Goal: Task Accomplishment & Management: Manage account settings

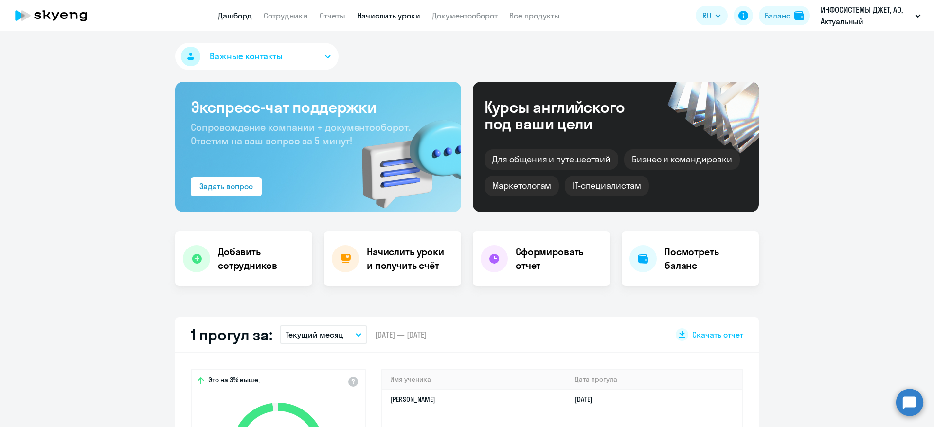
click at [396, 15] on link "Начислить уроки" at bounding box center [388, 16] width 63 height 10
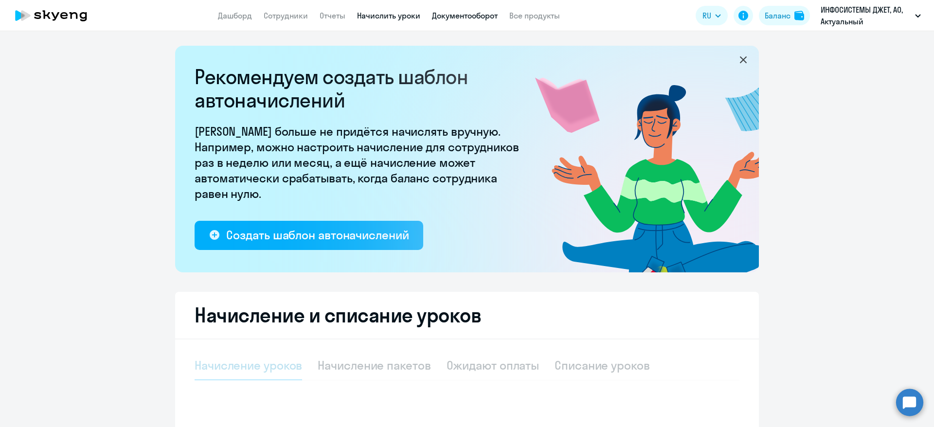
select select "10"
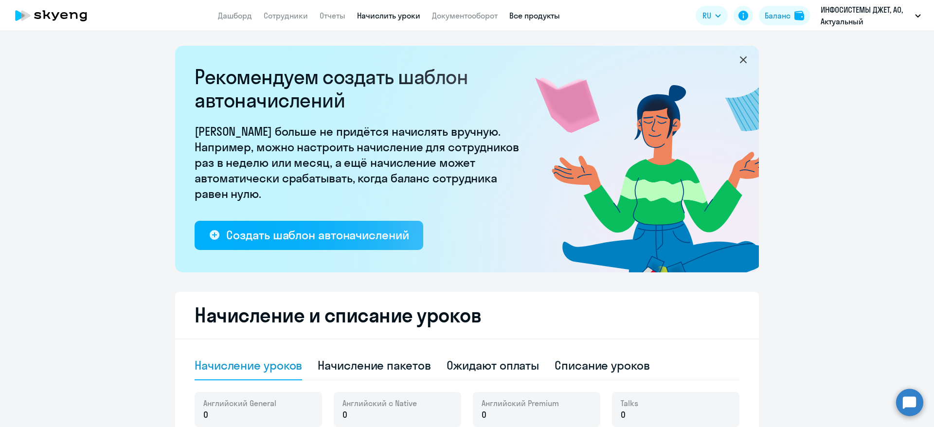
click at [537, 18] on link "Все продукты" at bounding box center [535, 16] width 51 height 10
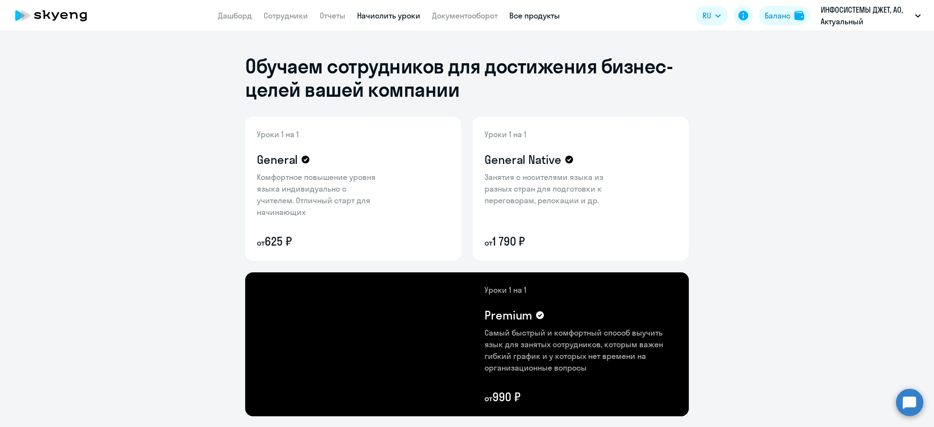
click at [372, 15] on link "Начислить уроки" at bounding box center [388, 16] width 63 height 10
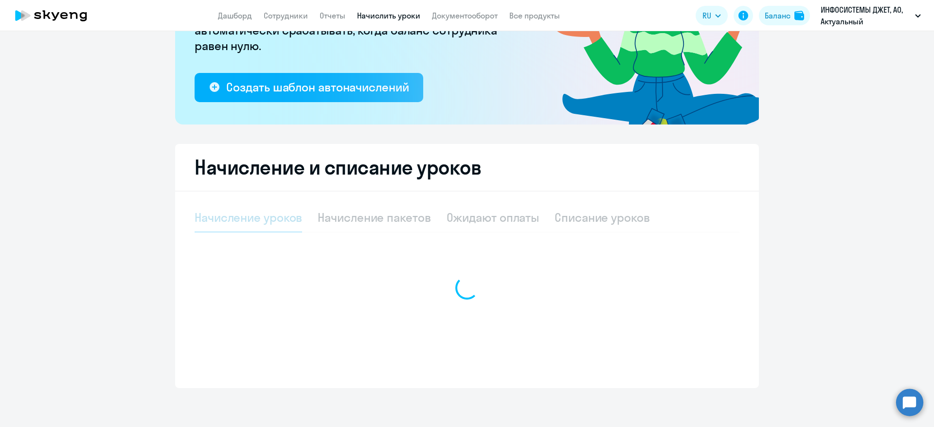
select select "10"
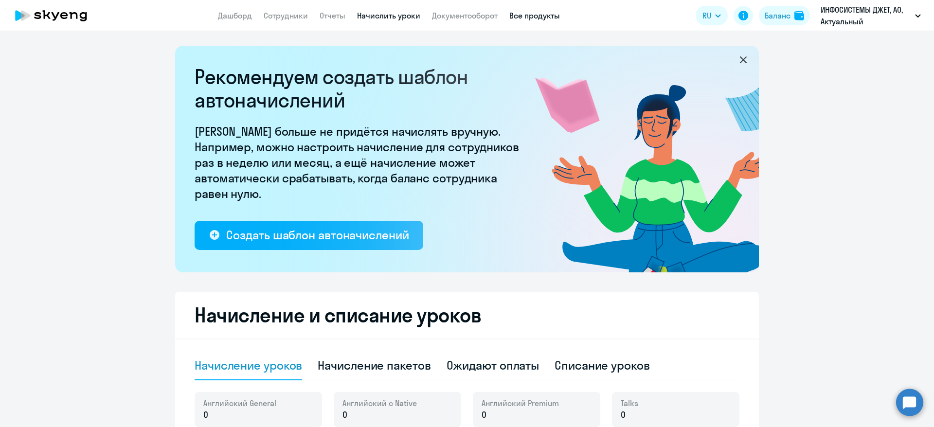
click at [535, 17] on link "Все продукты" at bounding box center [535, 16] width 51 height 10
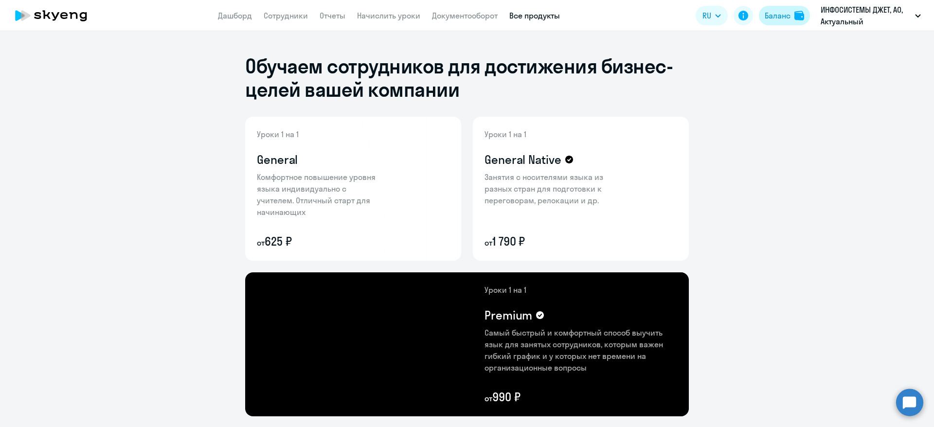
click at [791, 19] on button "Баланс" at bounding box center [784, 15] width 51 height 19
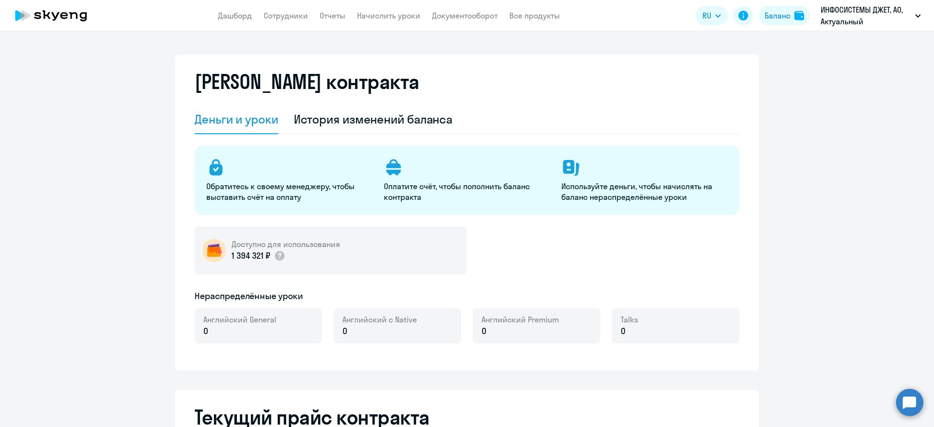
select select "english_adult_not_native_speaker"
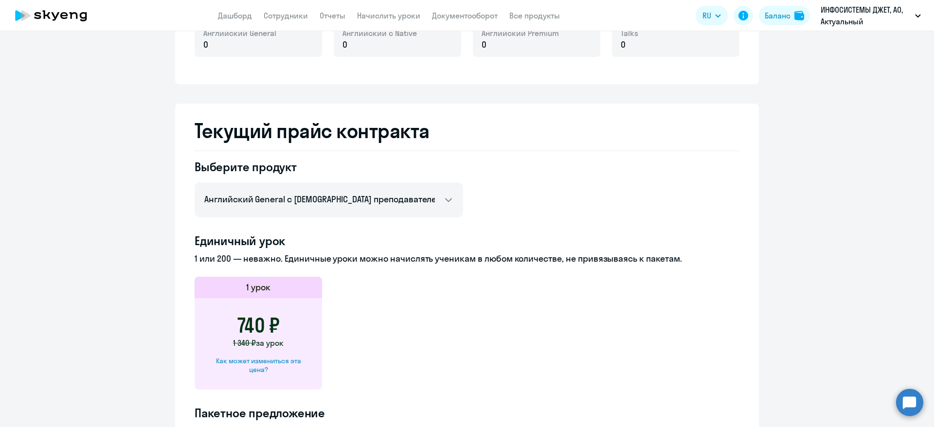
scroll to position [438, 0]
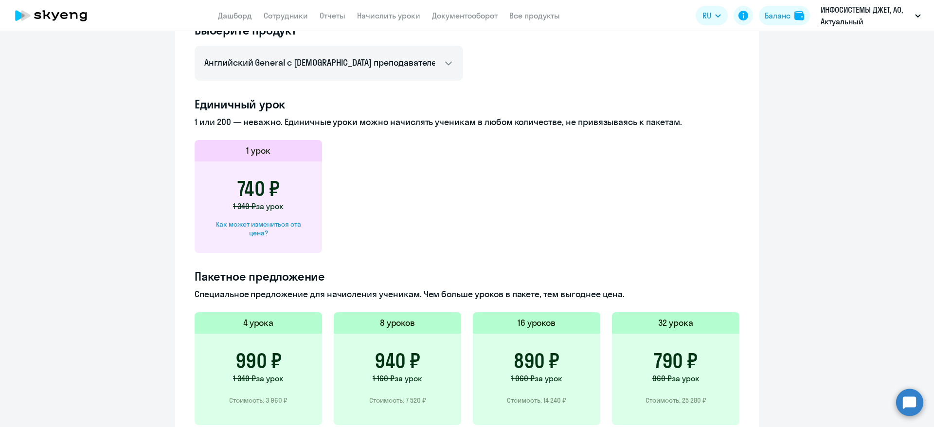
click at [289, 178] on div "740 ₽ 1 340 ₽ за урок Как может измениться эта цена?" at bounding box center [258, 207] width 127 height 91
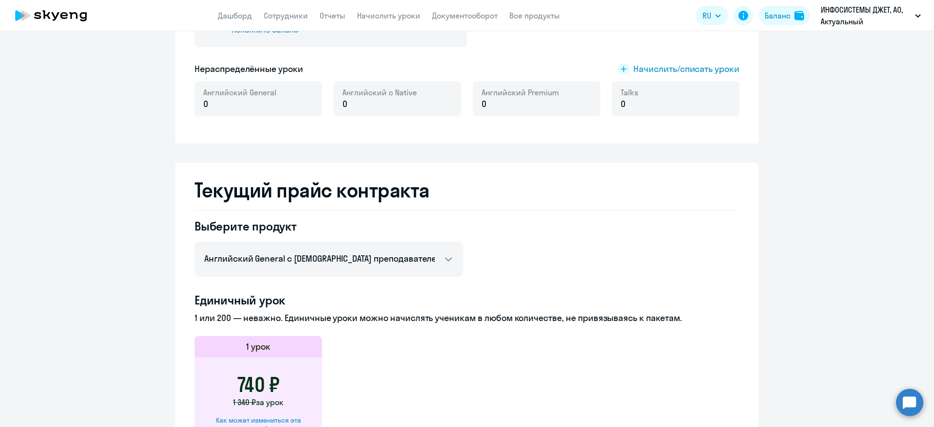
scroll to position [219, 0]
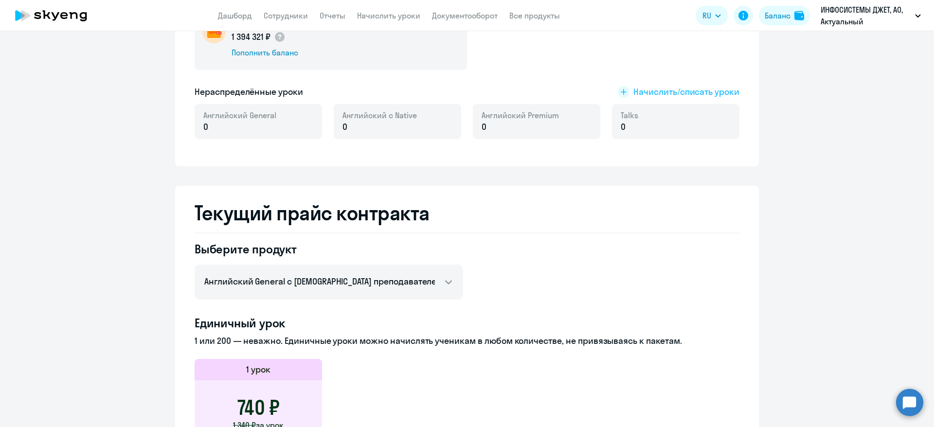
click at [693, 86] on span "Начислить/списать уроки" at bounding box center [687, 92] width 106 height 13
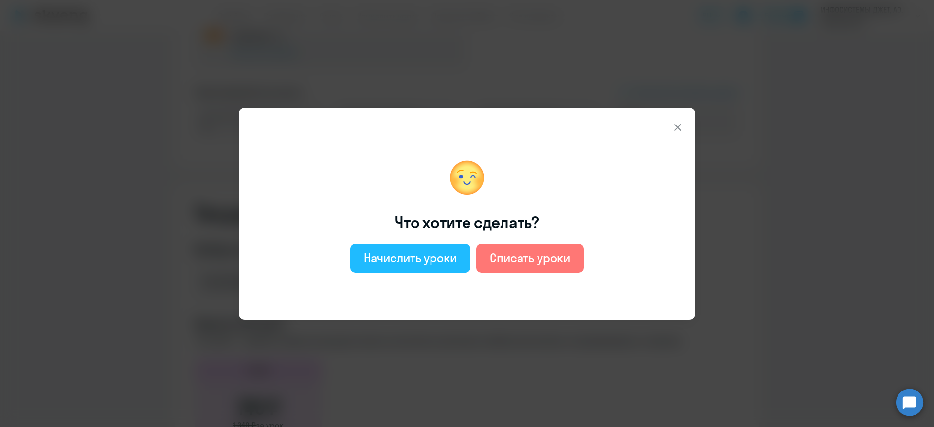
click at [423, 250] on div "Начислить уроки" at bounding box center [410, 258] width 93 height 16
select select "english_adult_not_native_speaker"
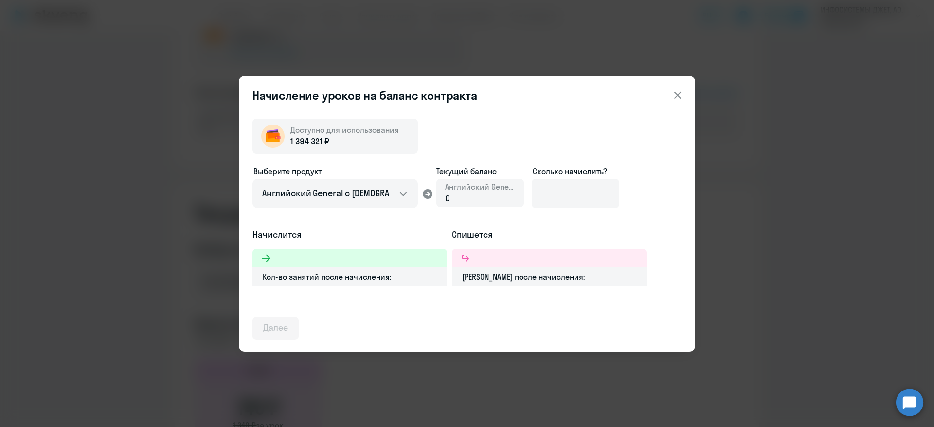
click at [473, 198] on div "0" at bounding box center [480, 198] width 70 height 13
click at [556, 196] on input at bounding box center [576, 193] width 88 height 29
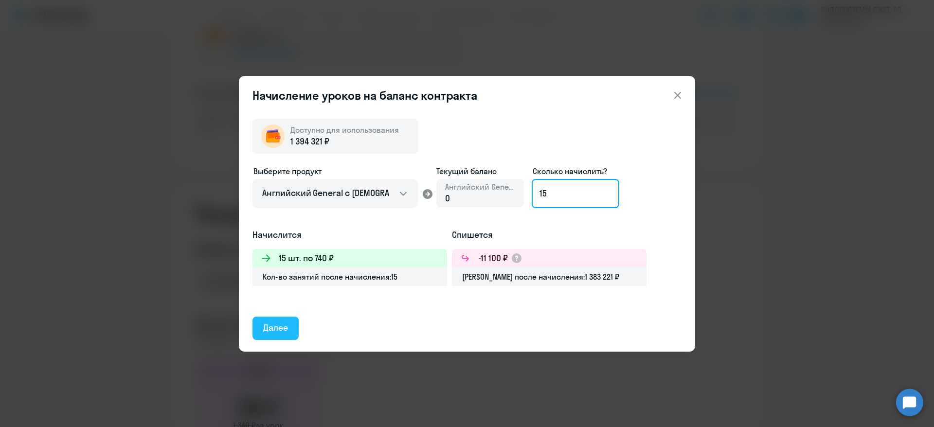
type input "15"
click at [282, 325] on div "Далее" at bounding box center [275, 328] width 25 height 13
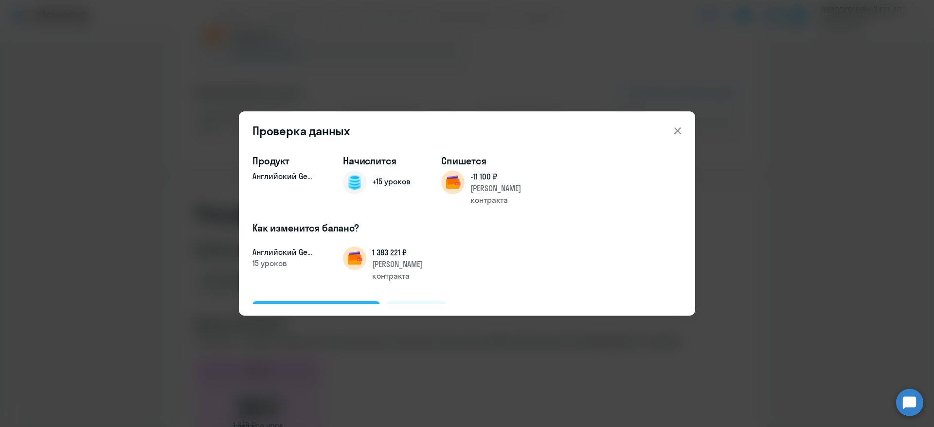
click at [310, 306] on div "Подтвердить и начислить" at bounding box center [316, 312] width 106 height 13
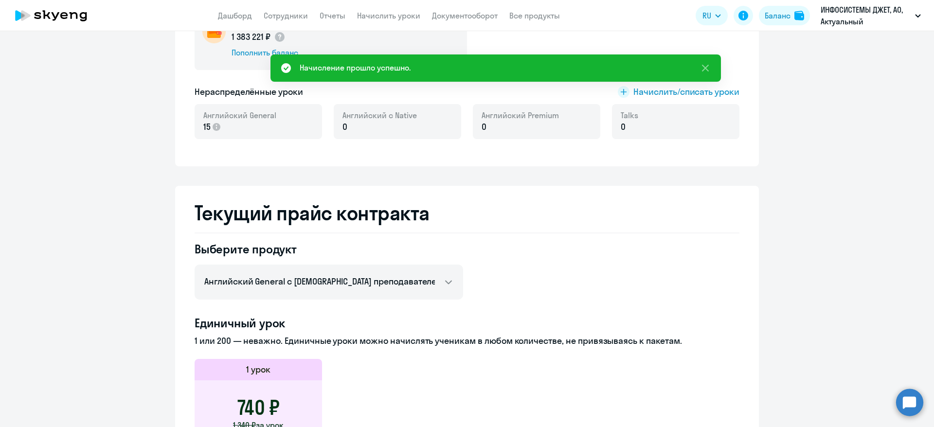
scroll to position [0, 0]
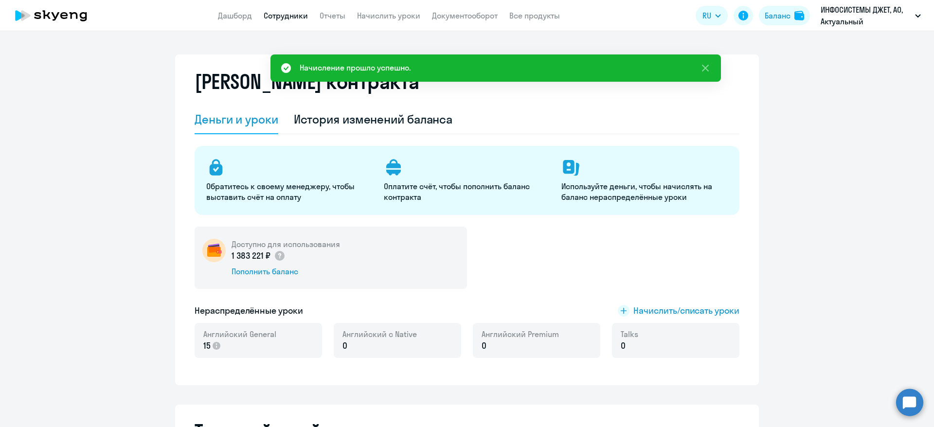
click at [281, 13] on link "Сотрудники" at bounding box center [286, 16] width 44 height 10
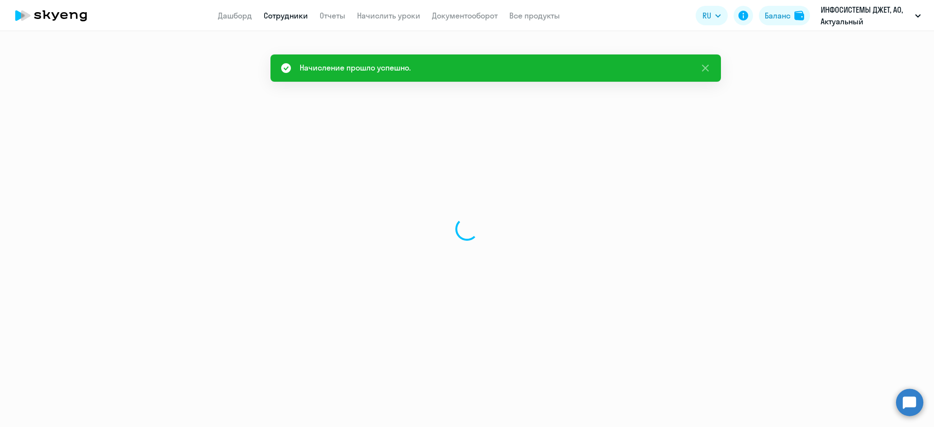
select select "30"
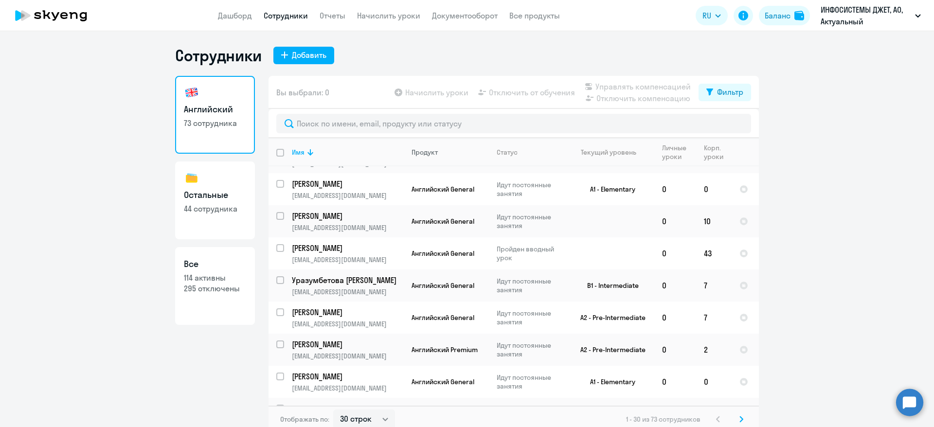
scroll to position [219, 0]
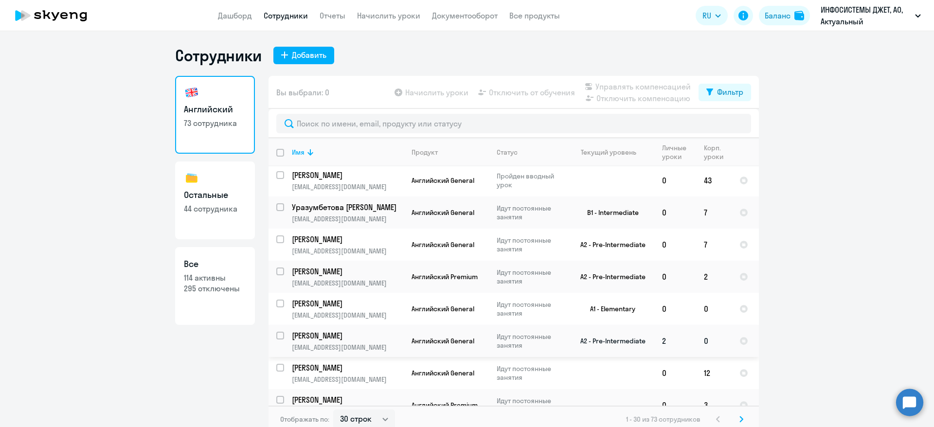
click at [276, 336] on input "select row 18851861" at bounding box center [285, 341] width 19 height 19
checkbox input "true"
click at [427, 94] on span "Начислить уроки" at bounding box center [436, 93] width 63 height 12
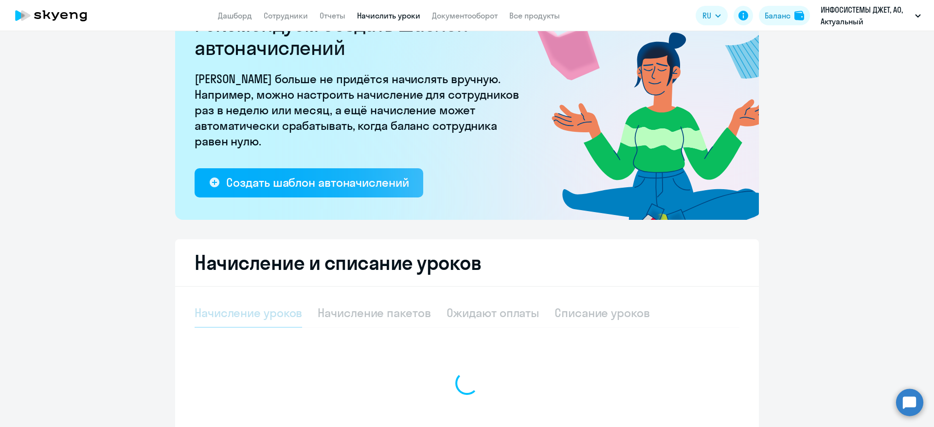
select select "10"
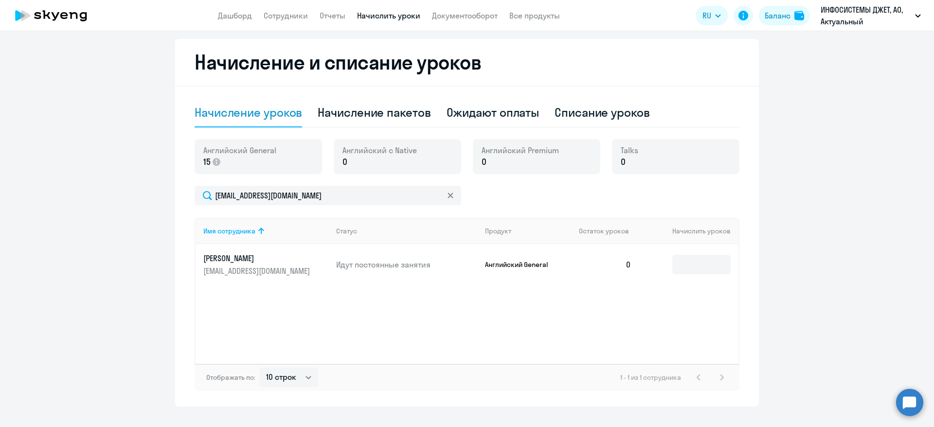
scroll to position [272, 0]
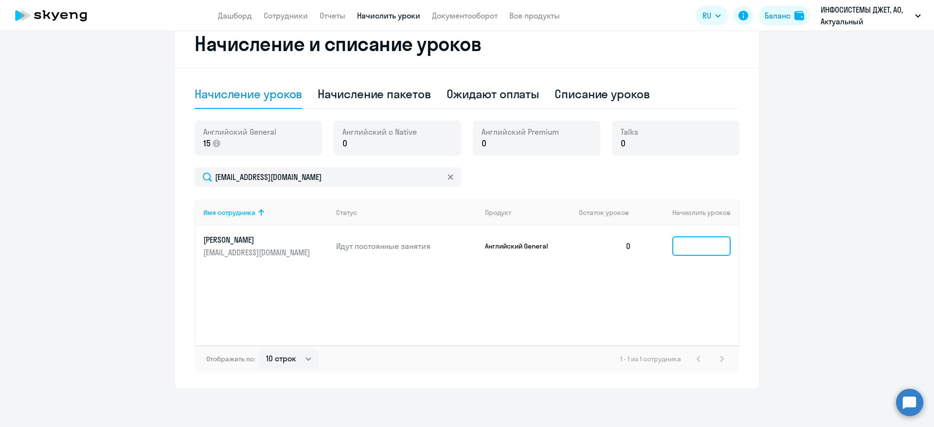
click at [689, 250] on input at bounding box center [702, 246] width 58 height 19
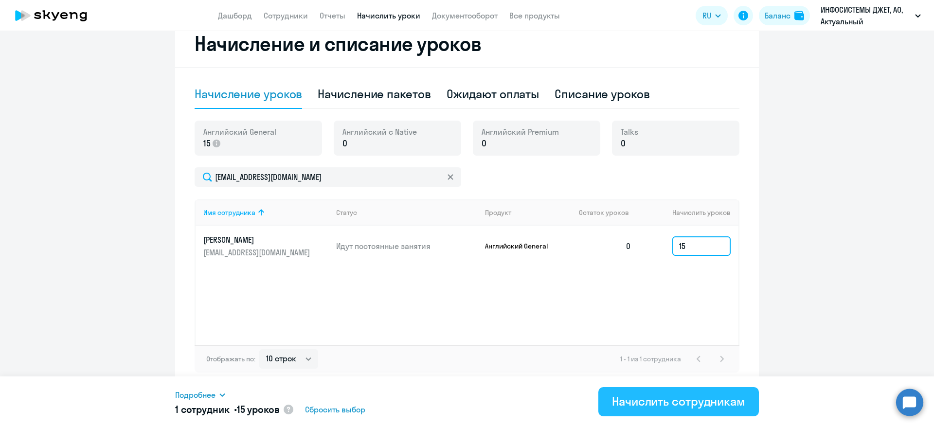
type input "15"
click at [647, 400] on div "Начислить сотрудникам" at bounding box center [678, 402] width 133 height 16
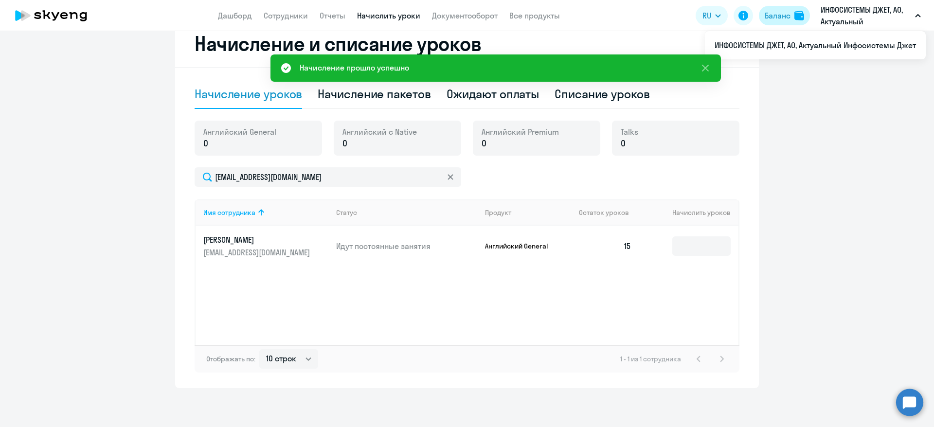
click at [789, 11] on div "Баланс" at bounding box center [778, 16] width 26 height 12
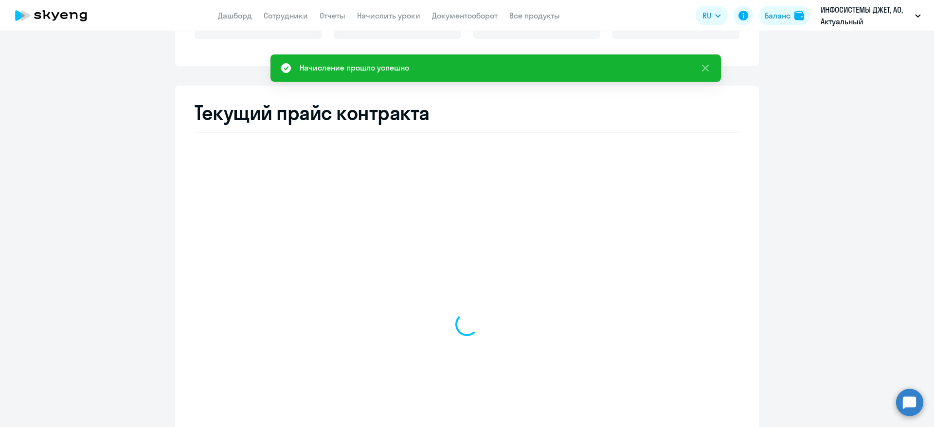
scroll to position [319, 0]
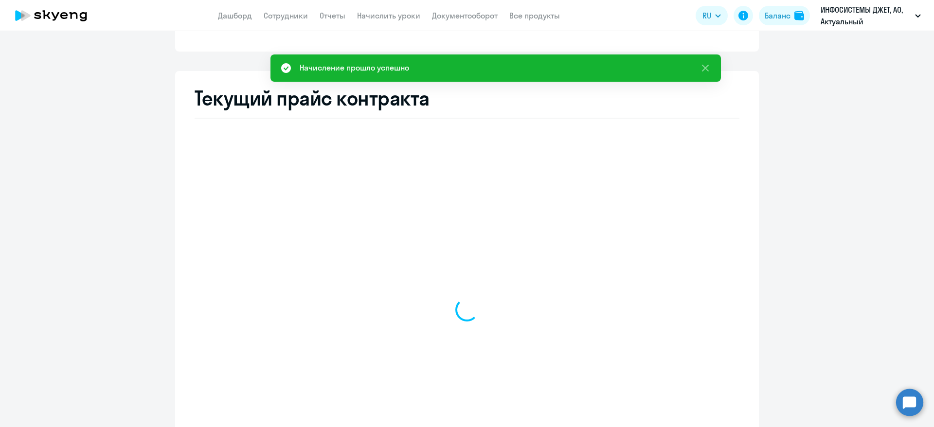
select select "english_adult_not_native_speaker"
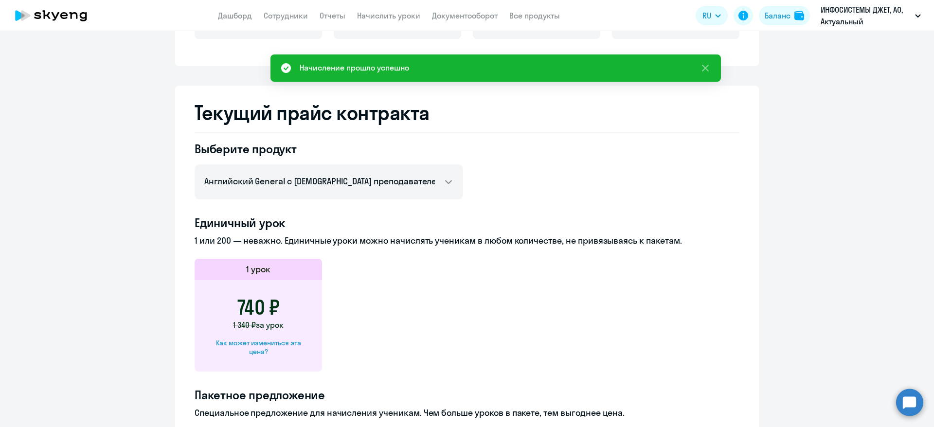
scroll to position [0, 0]
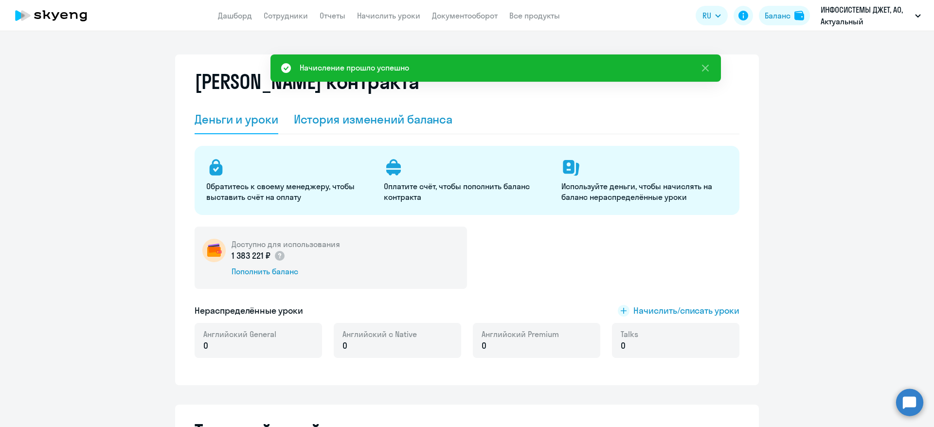
drag, startPoint x: 388, startPoint y: 123, endPoint x: 395, endPoint y: 125, distance: 7.2
click at [389, 123] on div "История изменений баланса" at bounding box center [373, 119] width 159 height 16
